Goal: Information Seeking & Learning: Learn about a topic

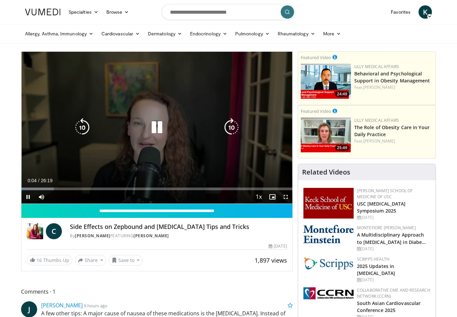
click at [238, 130] on icon "Video Player" at bounding box center [231, 127] width 19 height 19
click at [234, 123] on icon "Video Player" at bounding box center [231, 127] width 19 height 19
click at [224, 121] on icon "Video Player" at bounding box center [231, 127] width 19 height 19
click at [231, 116] on div "10 seconds Tap to unmute" at bounding box center [156, 128] width 271 height 152
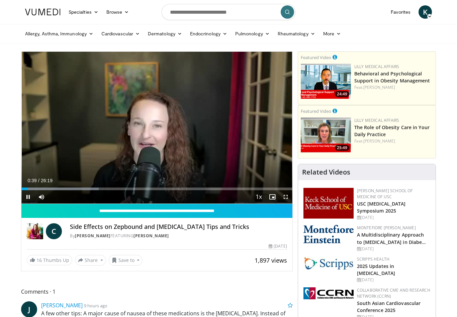
click at [227, 112] on div "10 seconds Tap to unmute" at bounding box center [156, 128] width 271 height 152
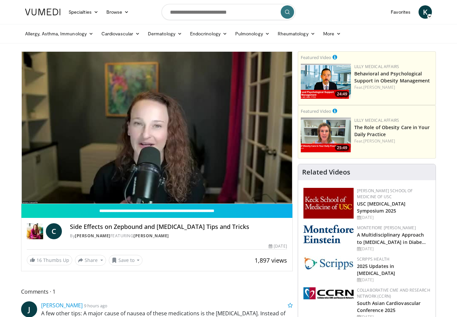
click at [222, 120] on div "10 seconds Tap to unmute" at bounding box center [156, 128] width 271 height 152
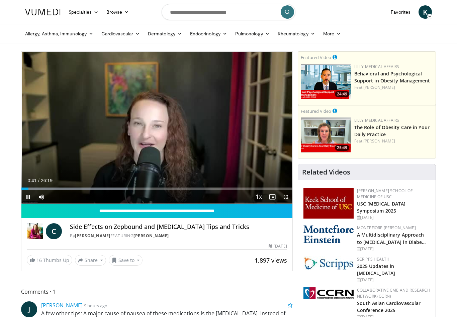
click at [222, 121] on div "10 seconds Tap to unmute" at bounding box center [156, 128] width 271 height 152
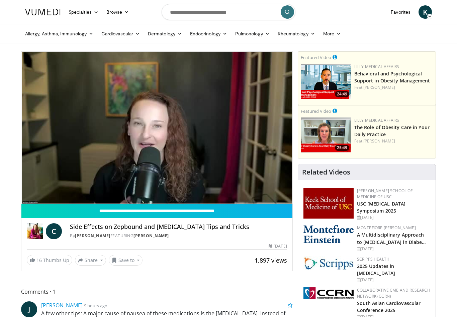
click at [247, 120] on div "10 seconds Tap to unmute" at bounding box center [156, 128] width 271 height 152
click at [36, 204] on span "Video Player" at bounding box center [41, 210] width 13 height 13
click at [58, 162] on div "10 seconds Tap to unmute" at bounding box center [156, 128] width 271 height 152
click at [345, 29] on li "More Business Gastroenterology & Hepatology Geriatrics Nephrology Neurology OBG…" at bounding box center [332, 33] width 26 height 13
click at [333, 32] on link "More" at bounding box center [332, 33] width 26 height 13
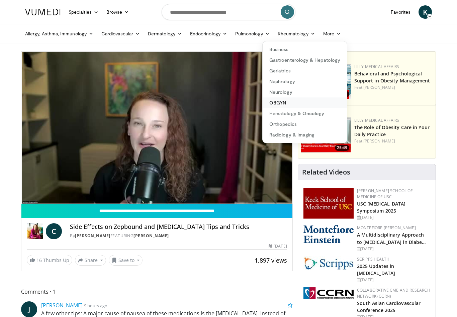
click at [319, 107] on link "OBGYN" at bounding box center [304, 103] width 84 height 11
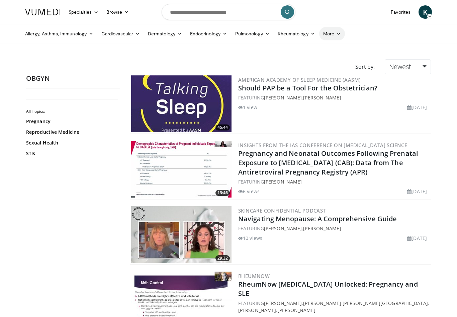
click at [341, 34] on icon at bounding box center [338, 33] width 5 height 5
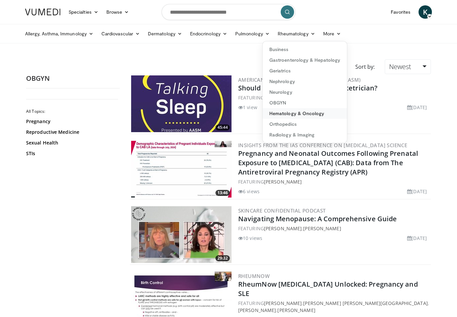
click at [316, 110] on link "Hematology & Oncology" at bounding box center [304, 113] width 84 height 11
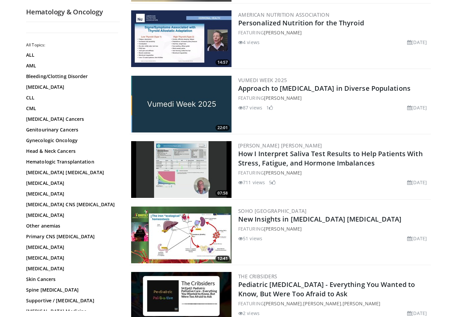
scroll to position [262, 0]
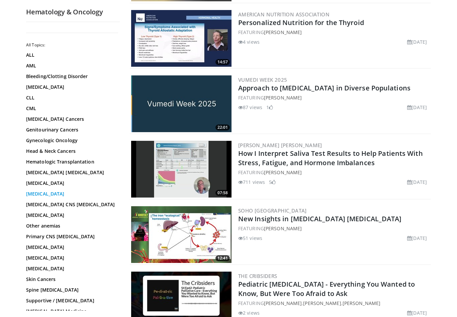
click at [46, 194] on link "[MEDICAL_DATA]" at bounding box center [71, 194] width 90 height 7
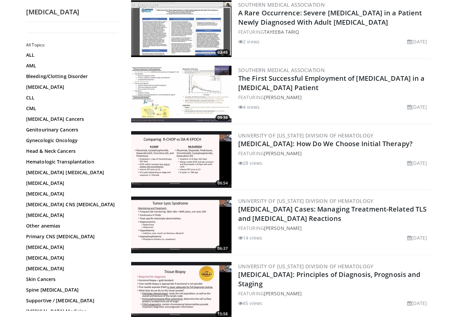
scroll to position [207, 0]
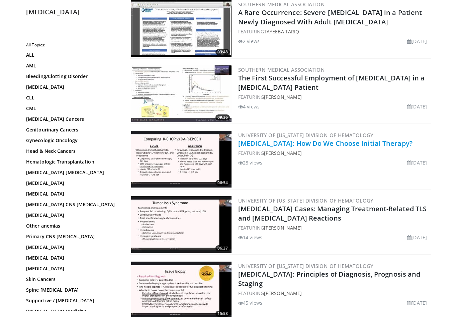
click at [281, 146] on link "DLBCL: How Do We Choose Initial Therapy?" at bounding box center [325, 143] width 174 height 9
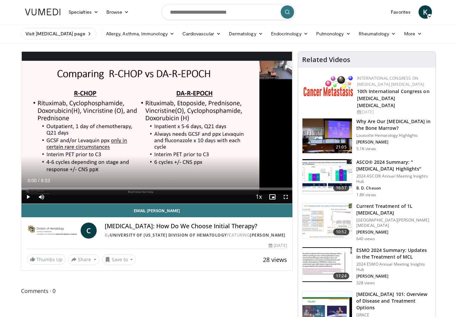
click at [32, 196] on span "Video Player" at bounding box center [27, 196] width 13 height 13
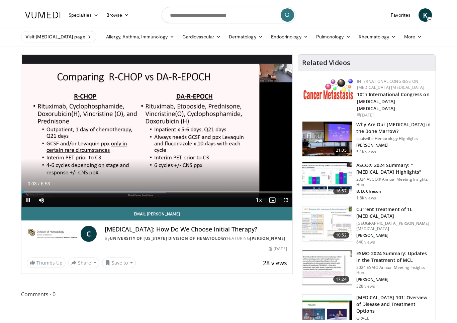
scroll to position [8, 0]
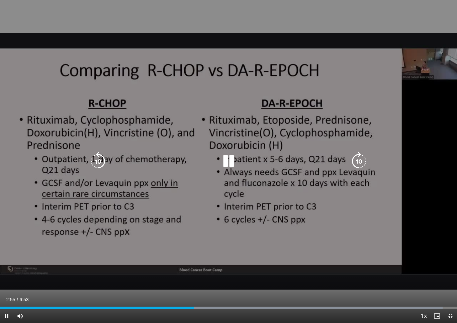
click at [229, 159] on icon "Video Player" at bounding box center [228, 161] width 19 height 19
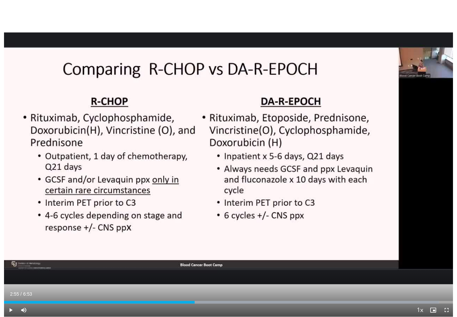
scroll to position [0, 0]
